Goal: Transaction & Acquisition: Subscribe to service/newsletter

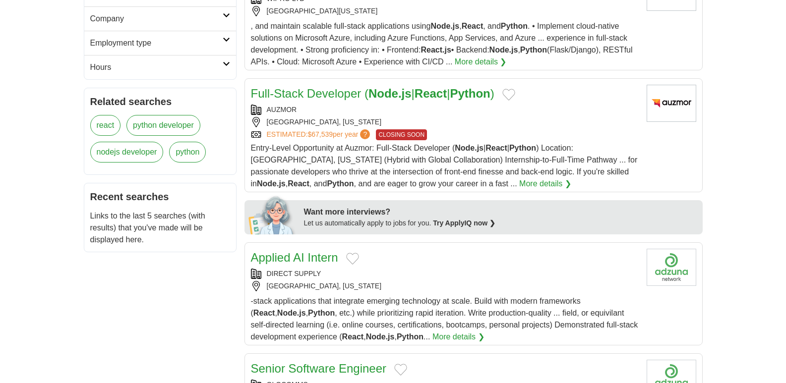
scroll to position [347, 0]
click at [441, 86] on strong "React" at bounding box center [431, 92] width 32 height 13
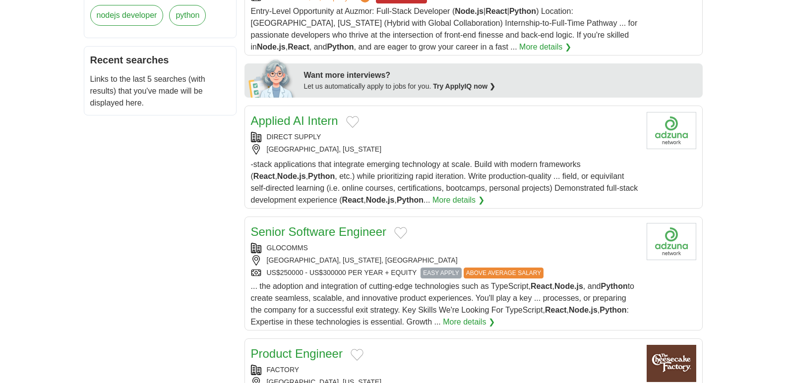
scroll to position [496, 0]
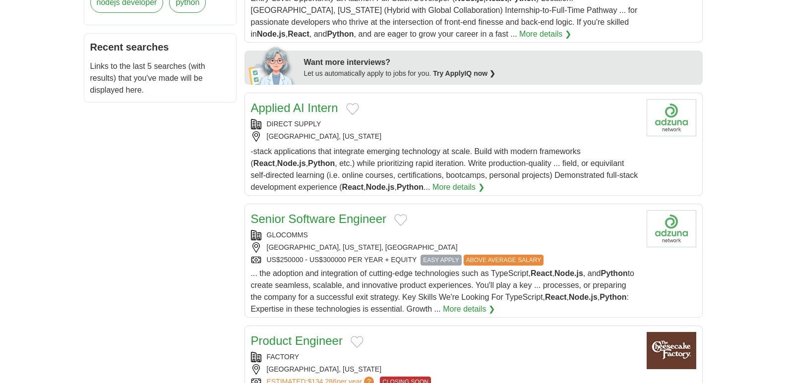
click at [345, 212] on link "Senior Software Engineer" at bounding box center [319, 218] width 136 height 13
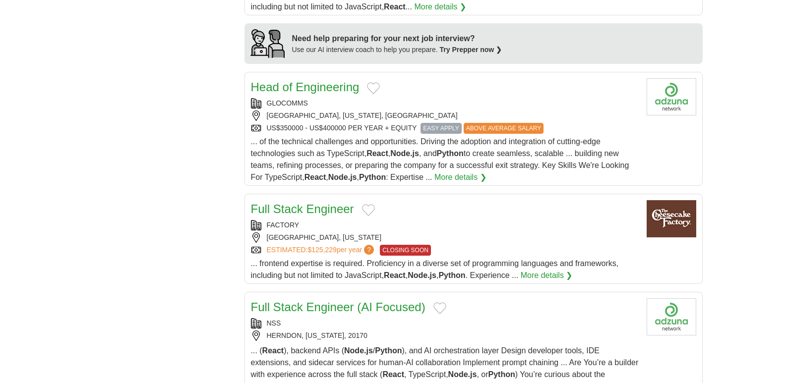
scroll to position [942, 0]
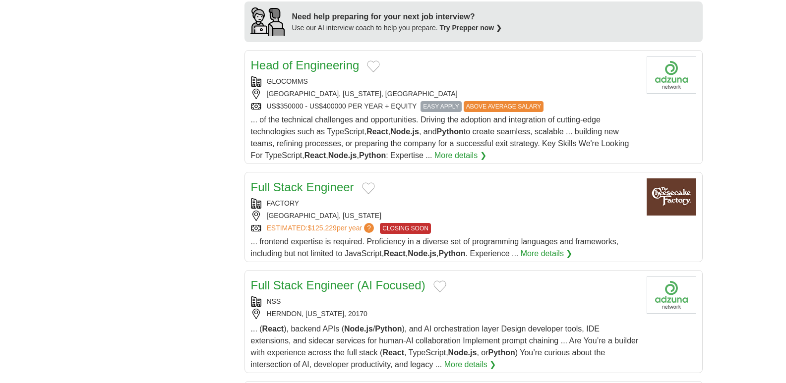
click at [336, 181] on link "Full Stack Engineer" at bounding box center [302, 187] width 103 height 13
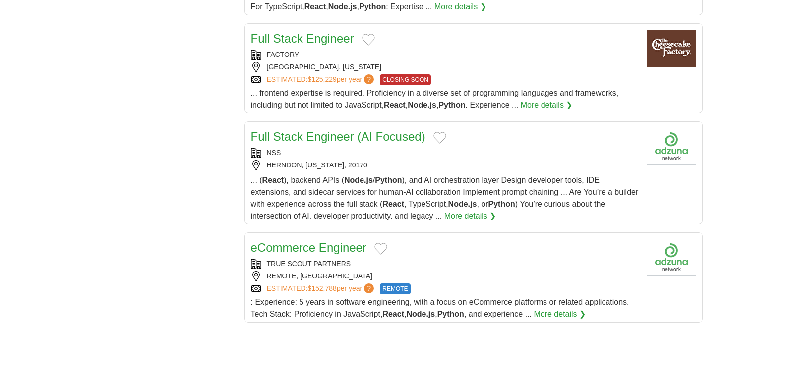
scroll to position [1141, 0]
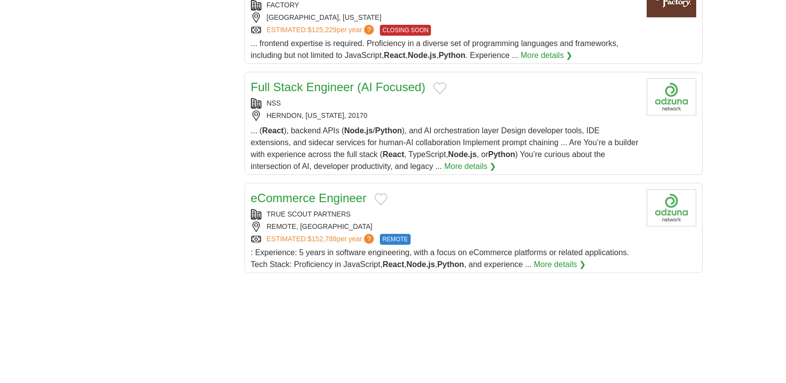
click at [391, 80] on link "Full Stack Engineer (AI Focused)" at bounding box center [338, 86] width 175 height 13
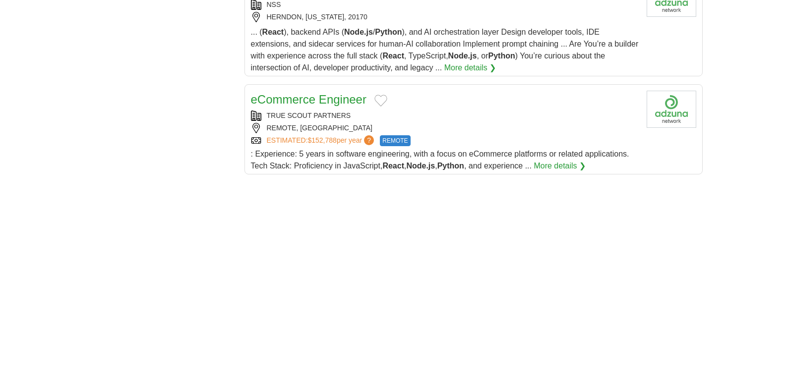
scroll to position [1240, 0]
click at [330, 92] on link "eCommerce Engineer" at bounding box center [309, 98] width 116 height 13
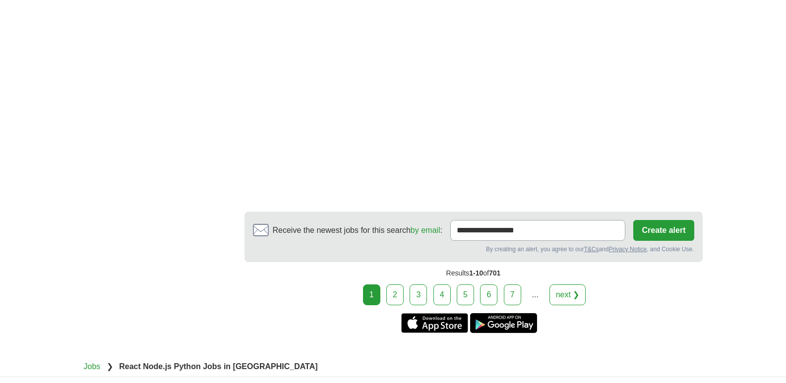
scroll to position [1488, 0]
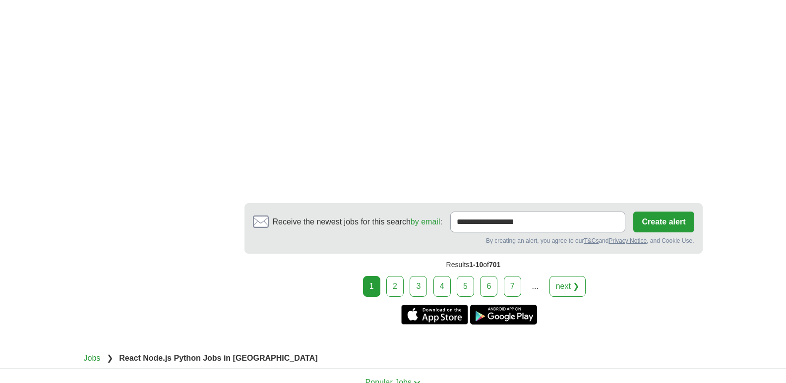
click at [398, 276] on link "2" at bounding box center [394, 286] width 17 height 21
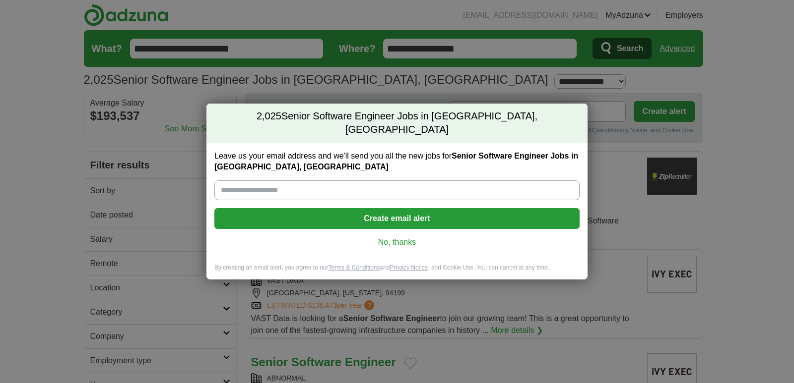
click at [405, 190] on input "Leave us your email address and we'll send you all the new jobs for Senior Soft…" at bounding box center [396, 191] width 365 height 20
type input "**********"
click at [378, 214] on button "Create email alert" at bounding box center [396, 218] width 365 height 21
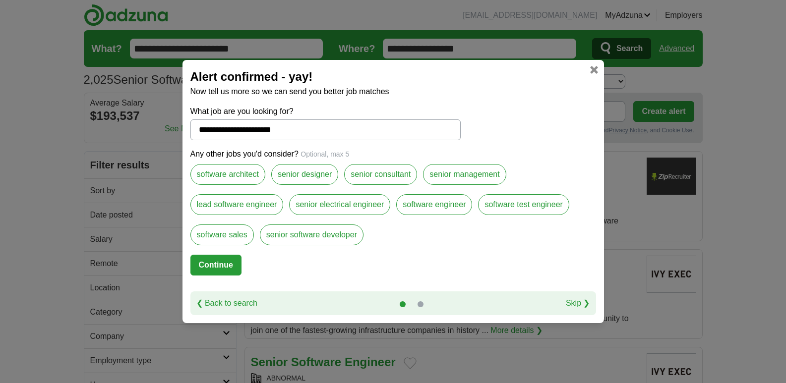
click at [232, 270] on button "Continue" at bounding box center [215, 265] width 51 height 21
select select "*"
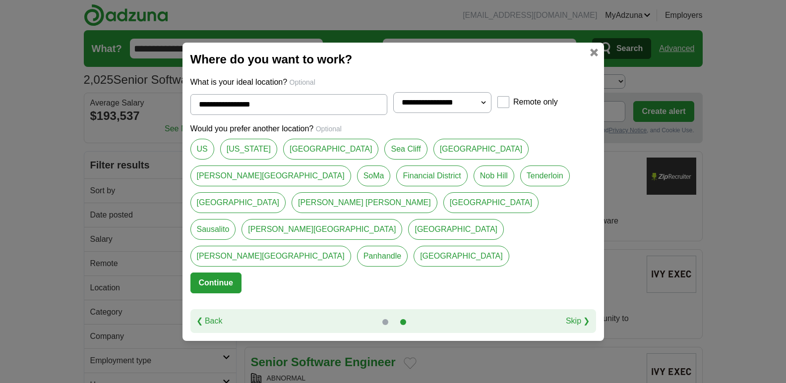
click at [207, 160] on link "US" at bounding box center [202, 149] width 24 height 21
type input "**"
click at [229, 273] on button "Continue" at bounding box center [215, 283] width 51 height 21
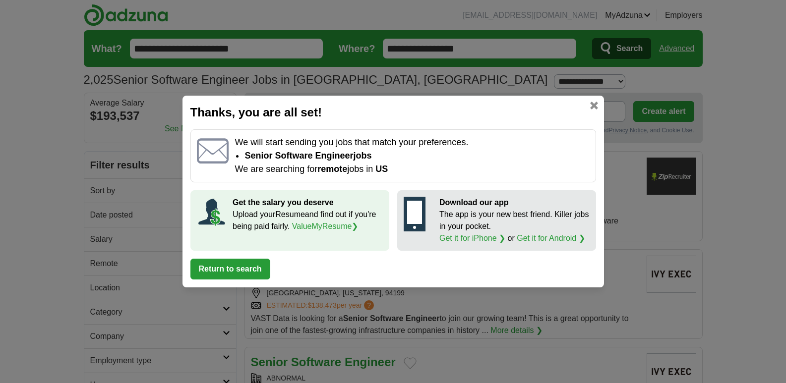
click at [312, 224] on link "ValueMyResume ❯" at bounding box center [325, 226] width 66 height 8
click at [592, 107] on link at bounding box center [594, 106] width 8 height 8
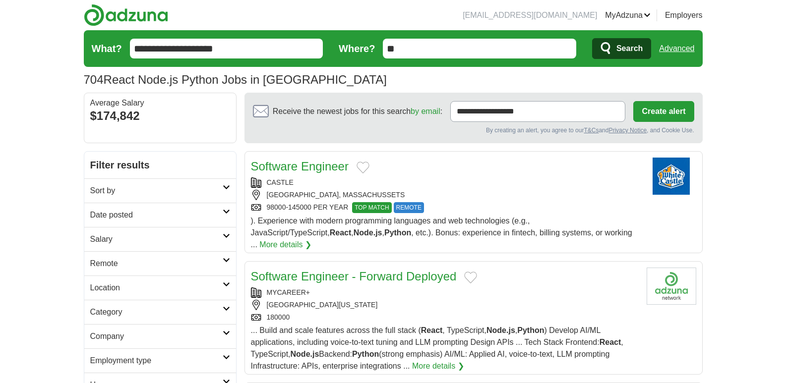
click at [335, 171] on link "Software Engineer" at bounding box center [300, 166] width 98 height 13
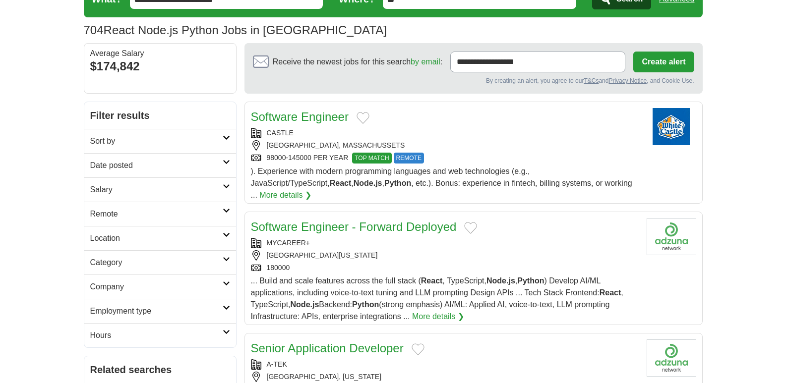
scroll to position [149, 0]
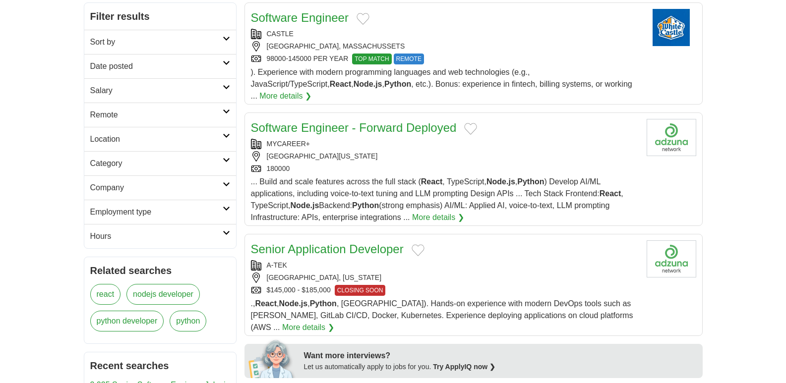
click at [393, 121] on link "Software Engineer - Forward Deployed" at bounding box center [354, 127] width 206 height 13
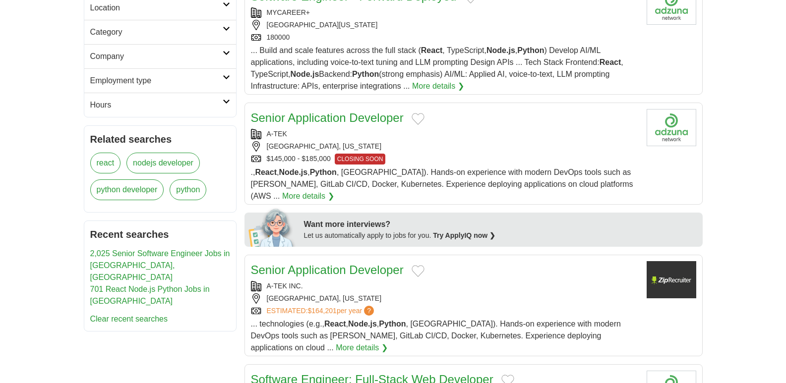
scroll to position [298, 0]
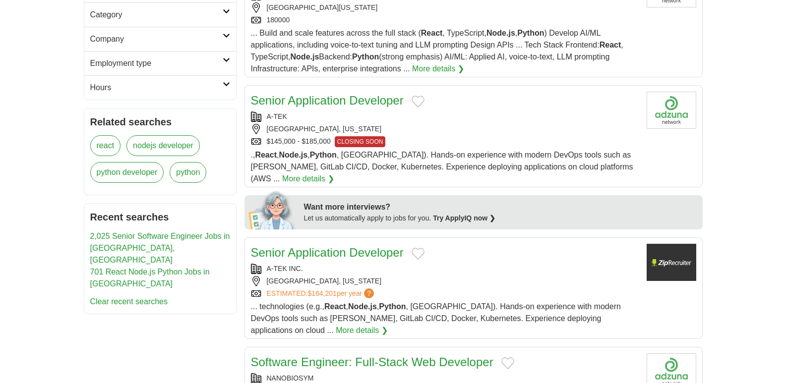
click at [371, 244] on h2 "Senior Application Developer" at bounding box center [327, 253] width 153 height 18
